Goal: Information Seeking & Learning: Learn about a topic

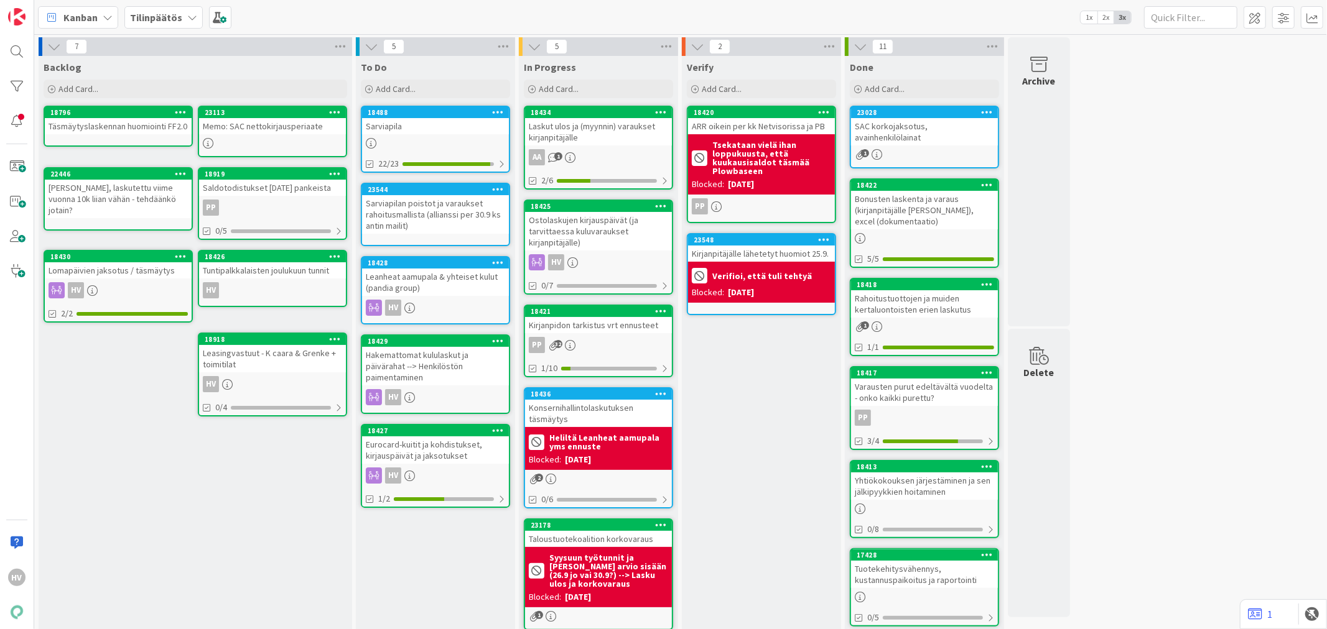
click at [598, 221] on div "Ostolaskujen kirjauspäivät (ja tarvittaessa kuluvaraukset kirjanpitäjälle)" at bounding box center [598, 231] width 147 height 39
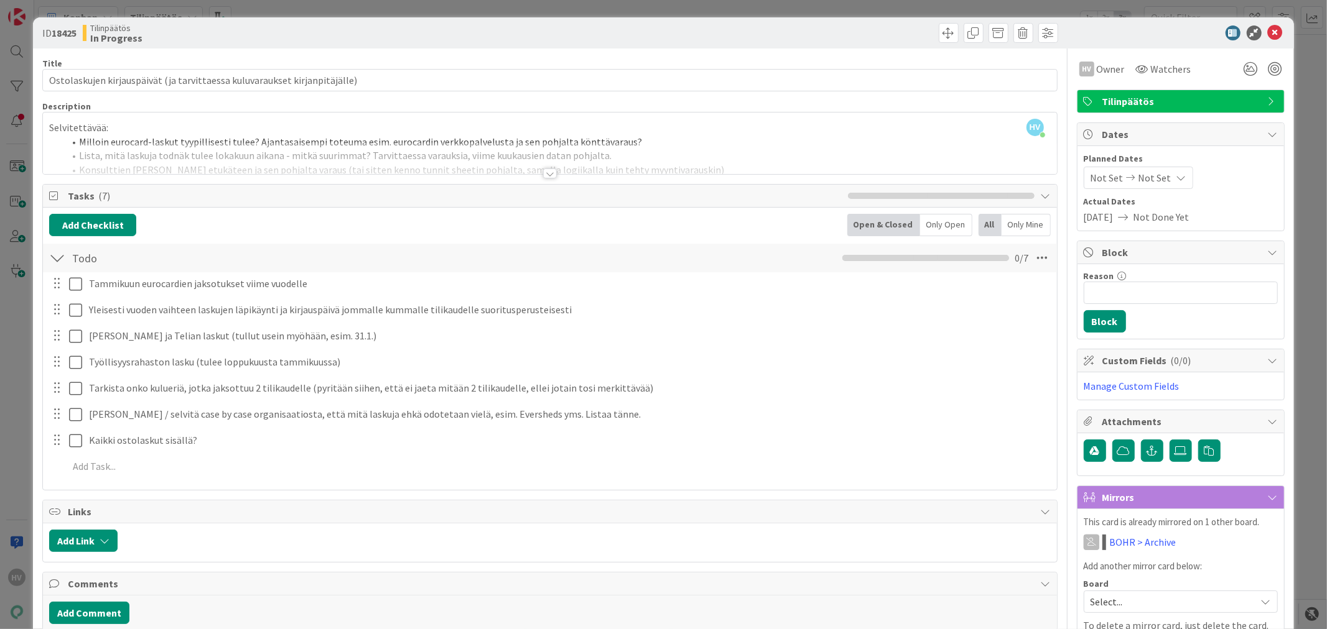
click at [543, 177] on div at bounding box center [550, 174] width 14 height 10
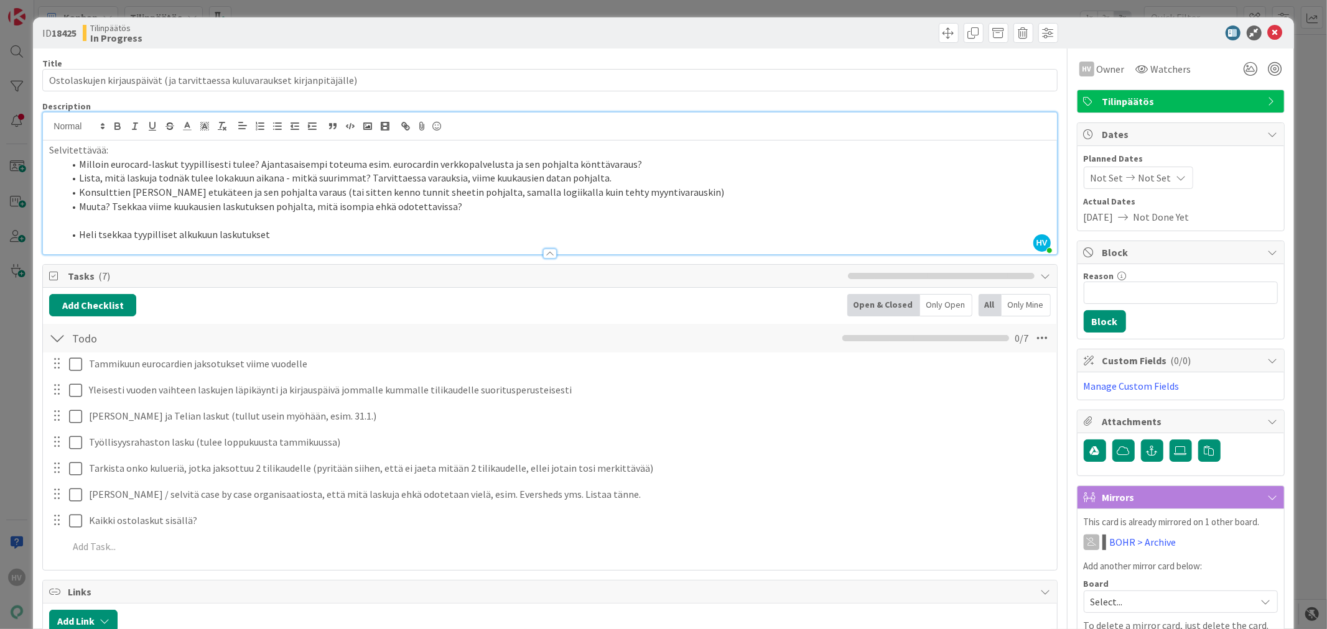
click at [240, 224] on p at bounding box center [549, 221] width 1001 height 14
click at [288, 231] on li "Heli tsekkaa tyypilliset alkukuun laskutukset" at bounding box center [557, 235] width 986 height 14
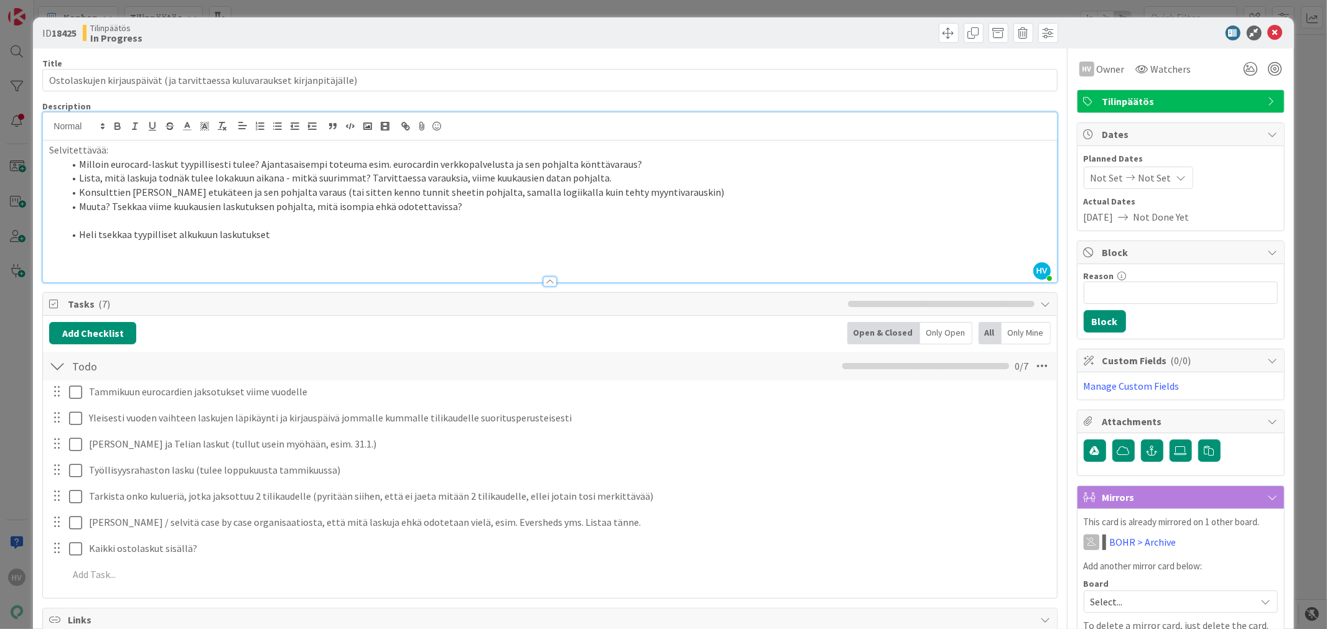
click at [68, 258] on p at bounding box center [549, 263] width 1001 height 14
click at [60, 252] on p at bounding box center [549, 249] width 1001 height 14
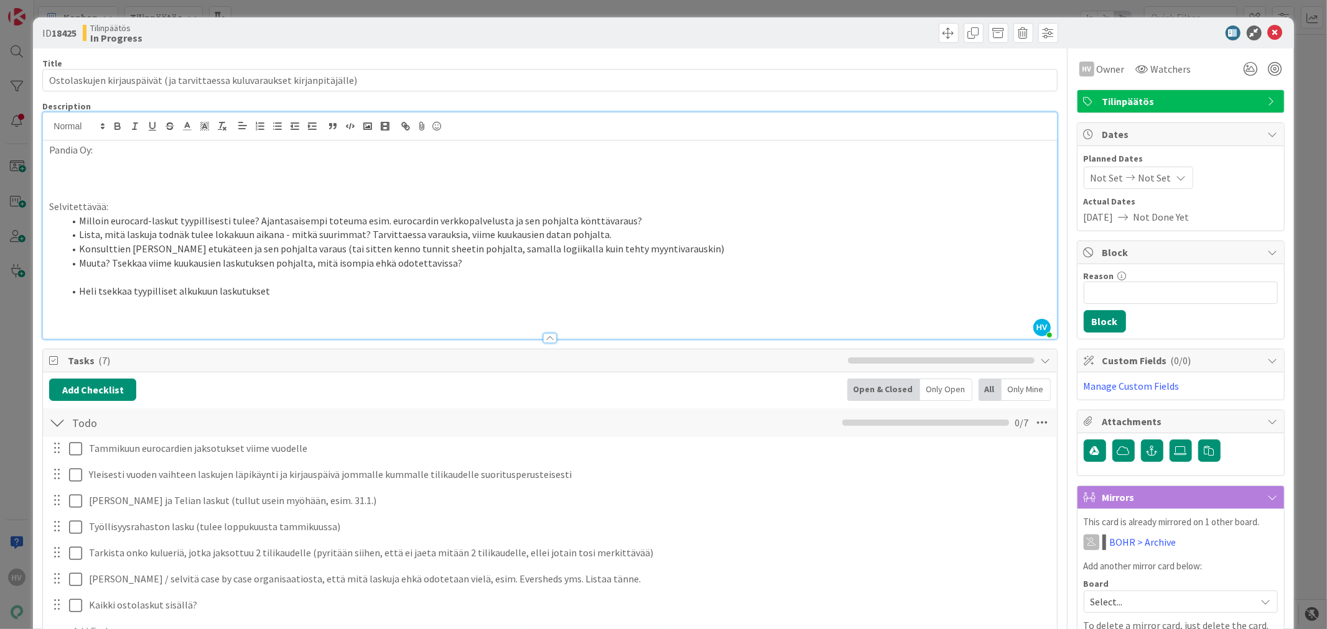
click at [90, 151] on p "Pandia Oy:" at bounding box center [549, 150] width 1001 height 14
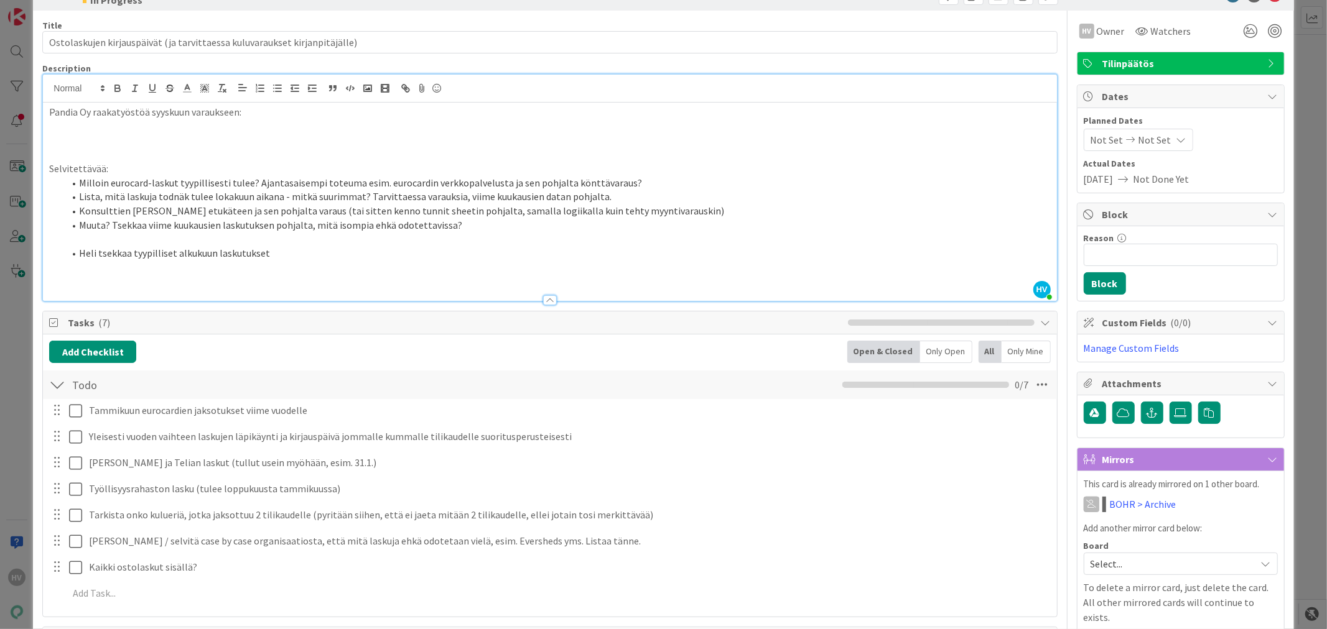
scroll to position [69, 0]
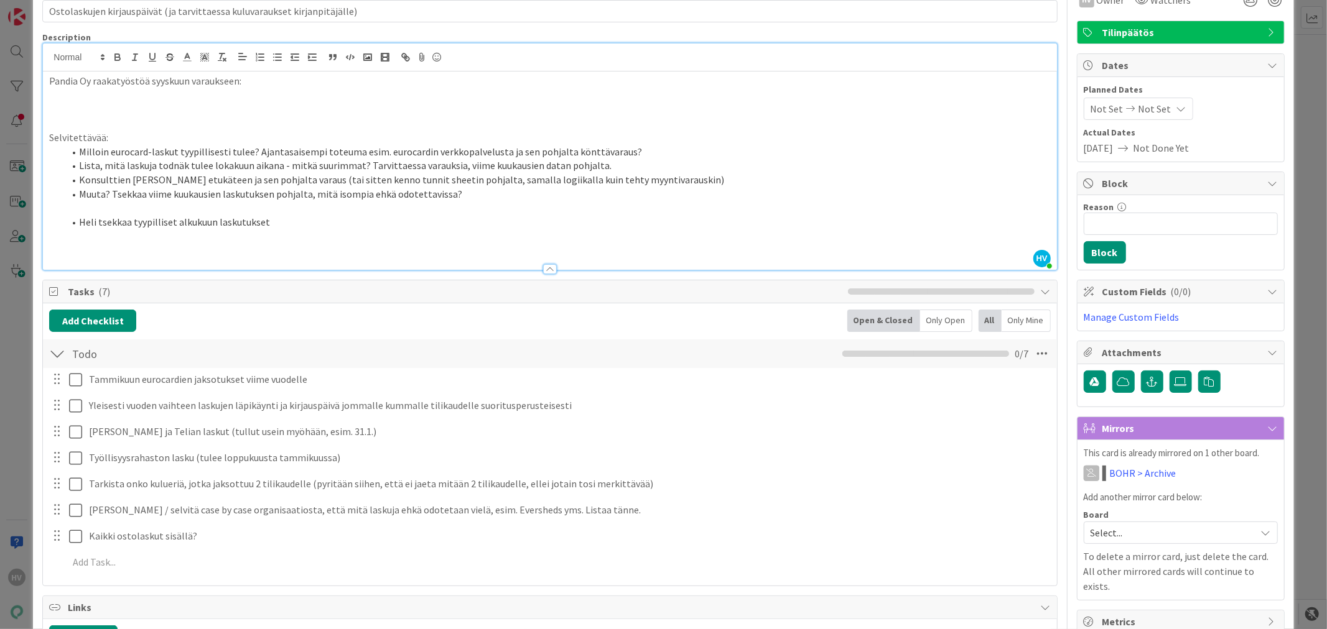
click at [272, 85] on p "Pandia Oy raakatyöstöä syyskuun varaukseen:" at bounding box center [549, 81] width 1001 height 14
click at [315, 97] on p at bounding box center [549, 95] width 1001 height 14
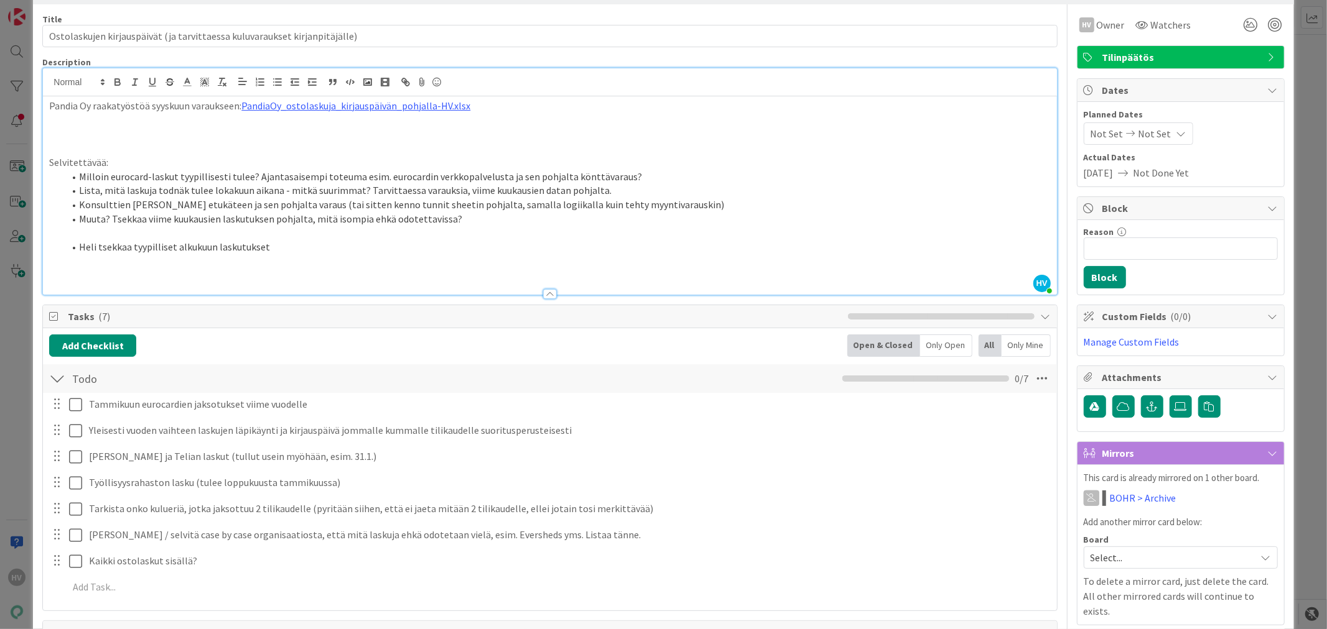
scroll to position [0, 0]
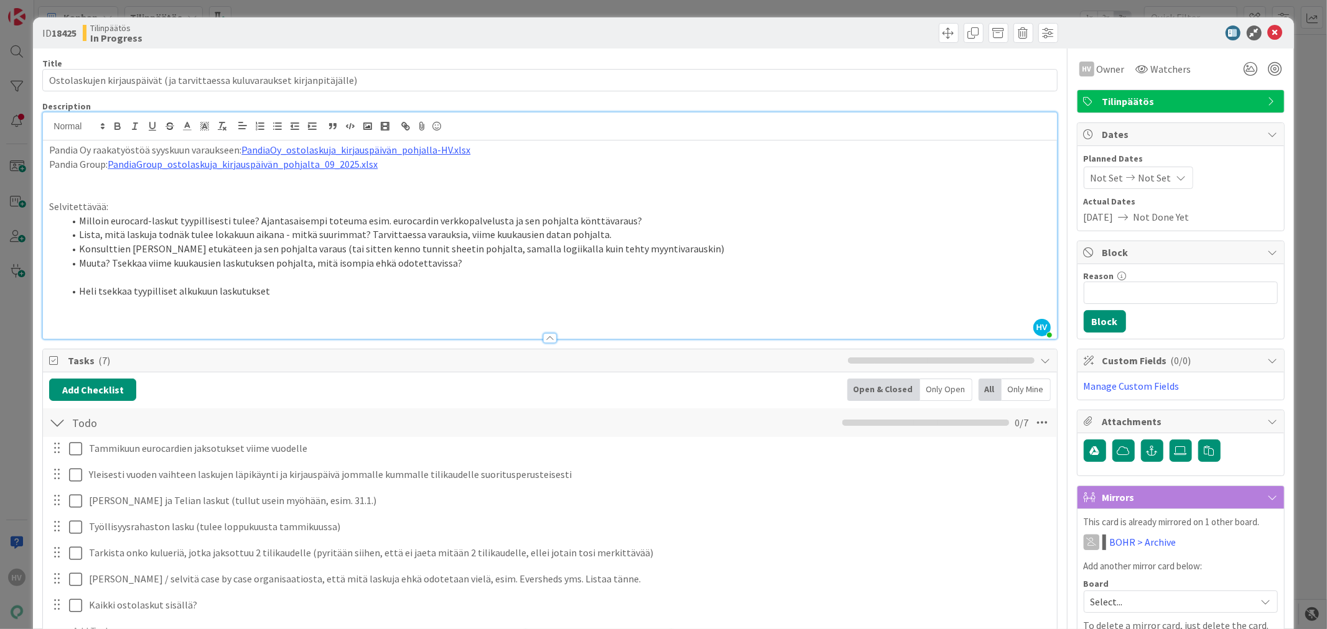
click at [476, 188] on p at bounding box center [549, 192] width 1001 height 14
click at [1267, 32] on icon at bounding box center [1274, 32] width 15 height 15
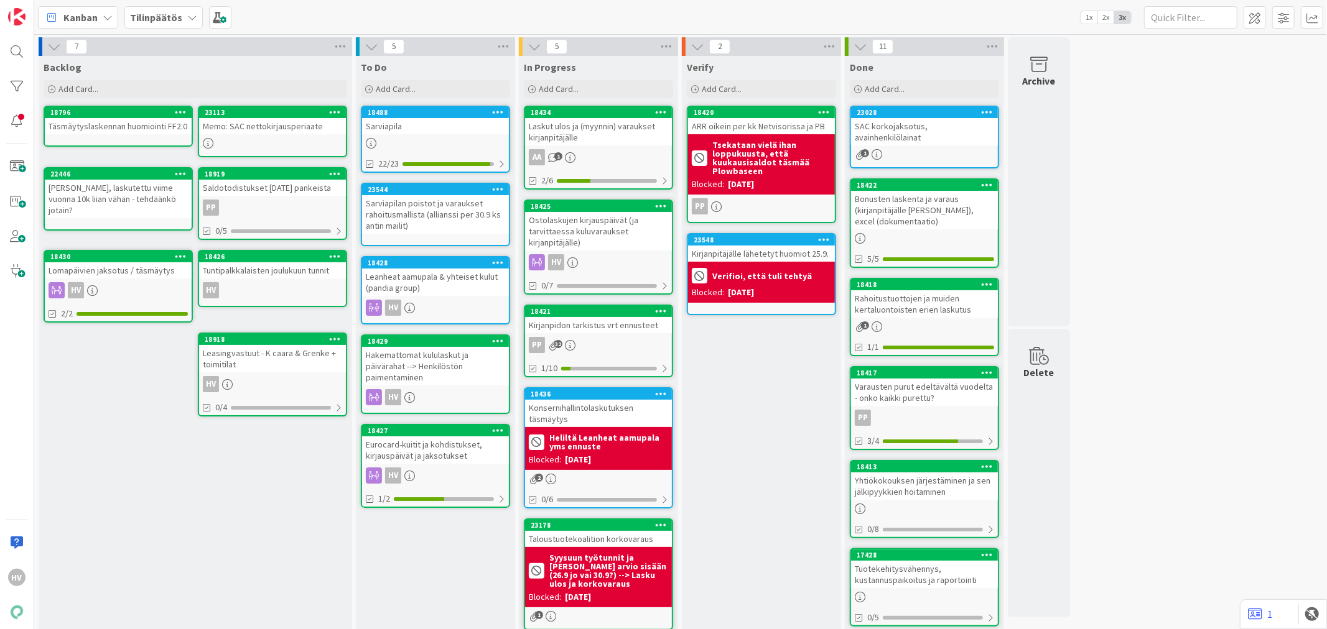
click at [435, 265] on div "18428" at bounding box center [435, 262] width 147 height 11
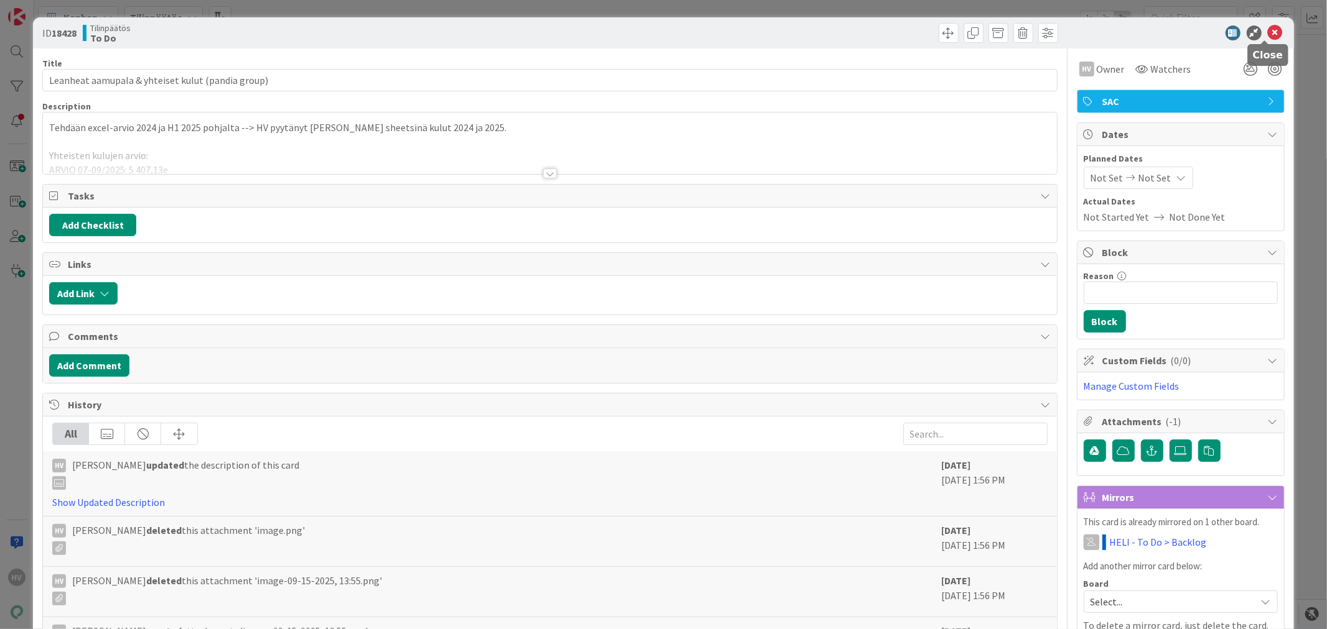
click at [1267, 26] on icon at bounding box center [1274, 32] width 15 height 15
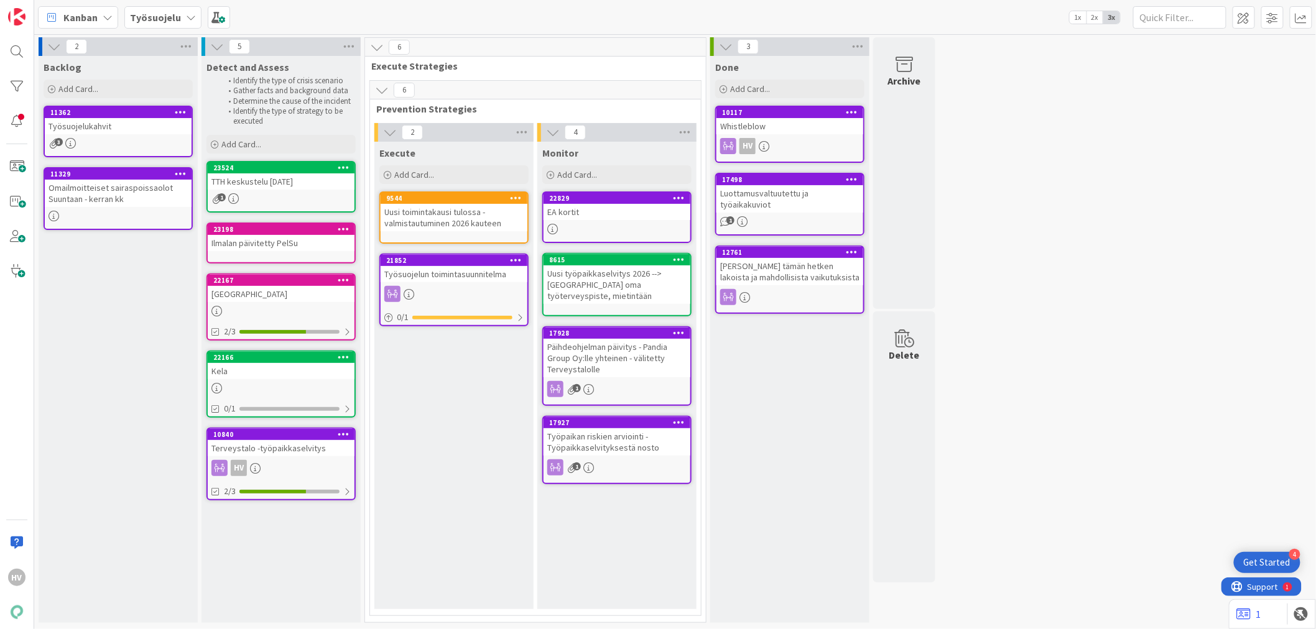
click at [438, 406] on div "Execute Add Card... 9544 Uusi toimintakausi tulossa - valmistautuminen 2026 kau…" at bounding box center [453, 376] width 159 height 468
